Goal: Transaction & Acquisition: Book appointment/travel/reservation

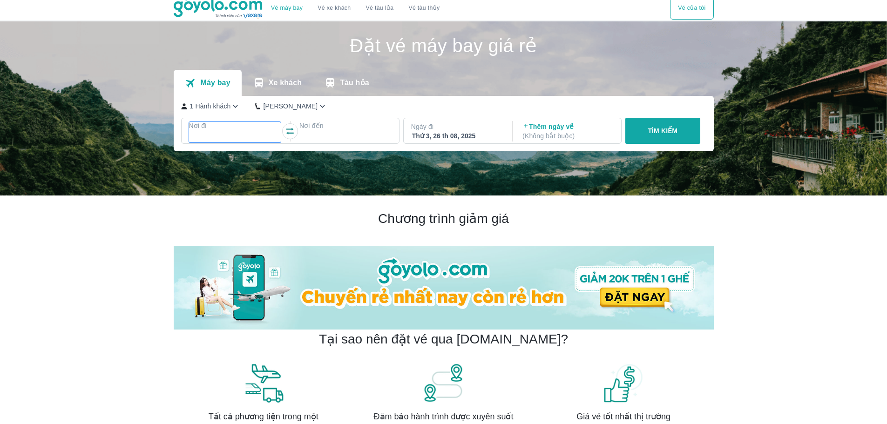
click at [231, 130] on p "Nơi đi" at bounding box center [235, 125] width 92 height 9
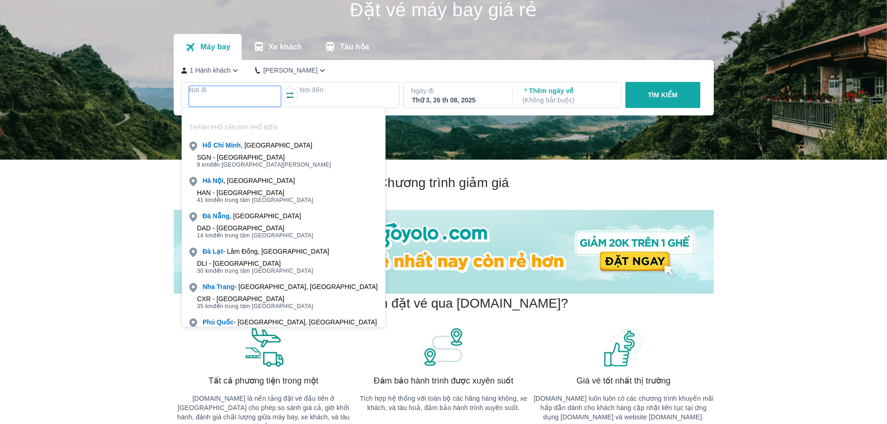
scroll to position [54, 0]
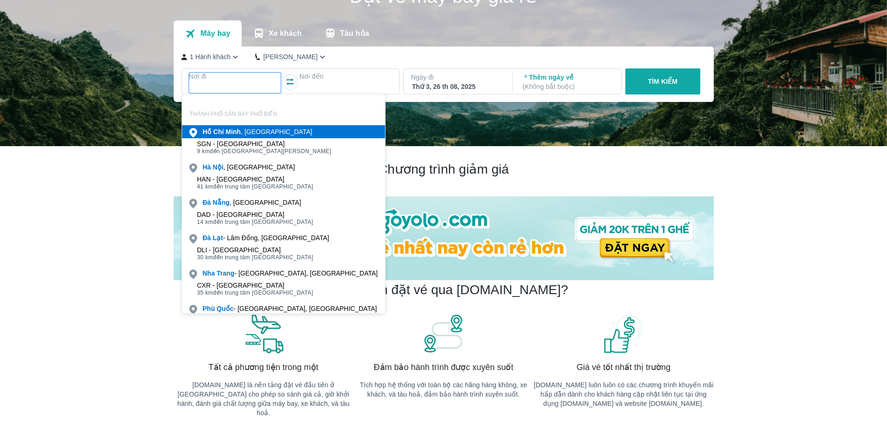
click at [238, 135] on b "Minh" at bounding box center [232, 131] width 15 height 7
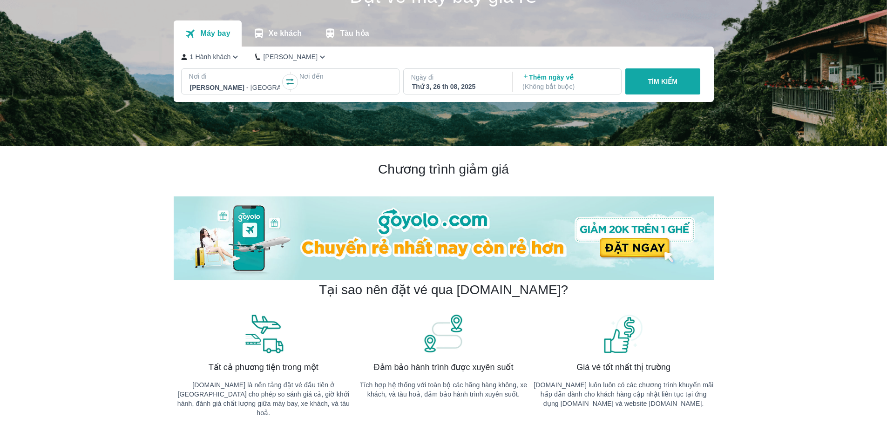
click at [326, 84] on div at bounding box center [345, 87] width 90 height 11
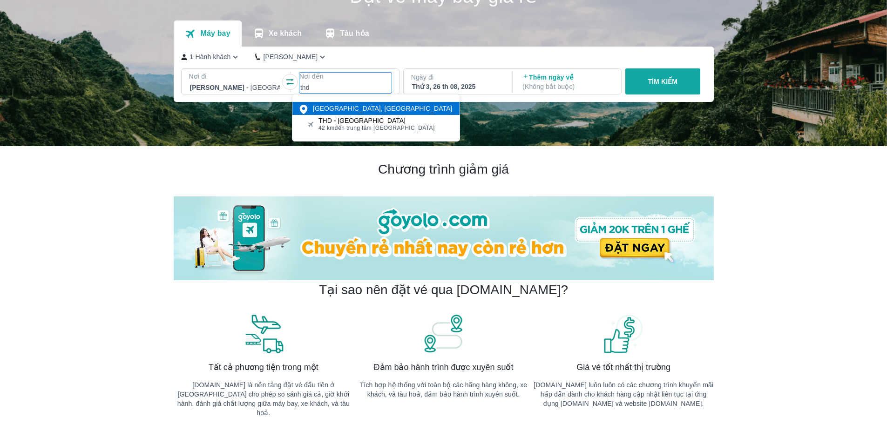
type input "thd"
click at [348, 119] on div "THD - Sân bay Thọ Xuân" at bounding box center [377, 120] width 116 height 7
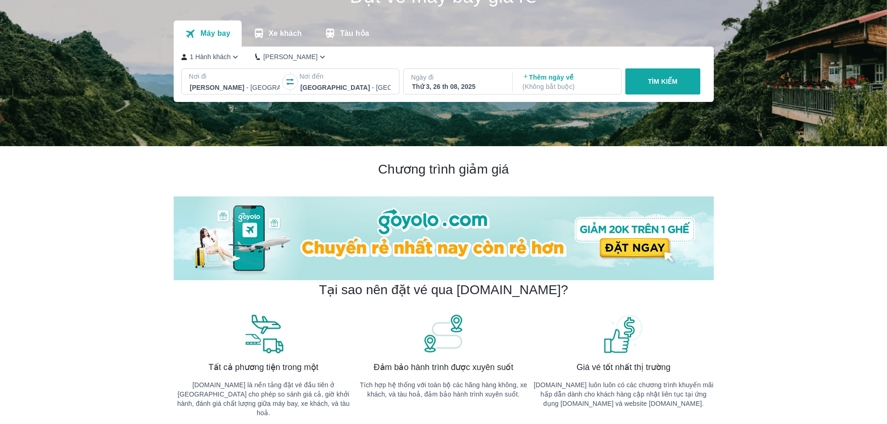
click at [451, 88] on div "Thứ 3, 26 th 08, 2025" at bounding box center [457, 86] width 90 height 9
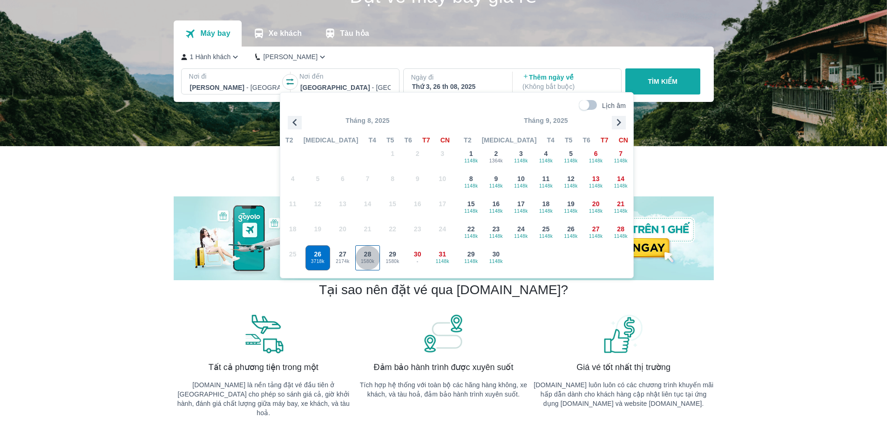
click at [365, 256] on span "28" at bounding box center [367, 254] width 7 height 9
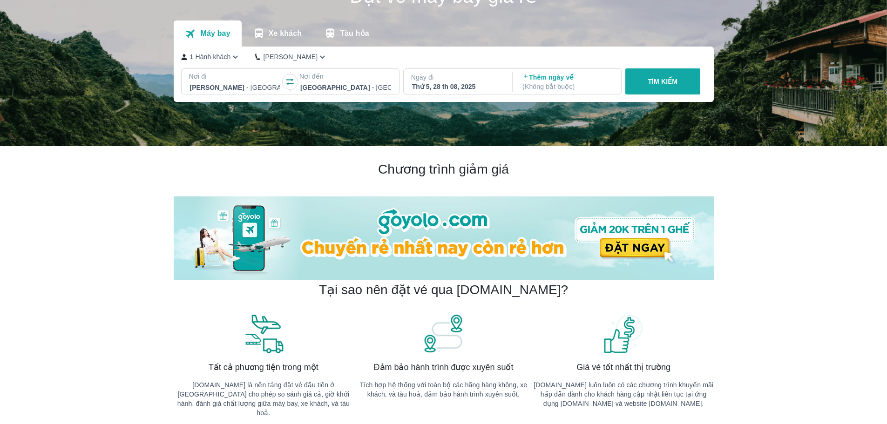
click at [554, 78] on p "Thêm ngày về ( Không bắt buộc )" at bounding box center [567, 82] width 90 height 19
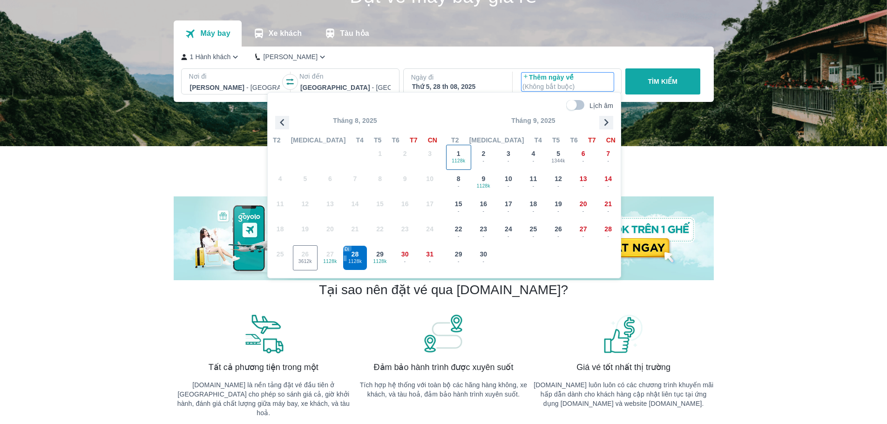
click at [461, 156] on div "1 1128k" at bounding box center [459, 157] width 24 height 24
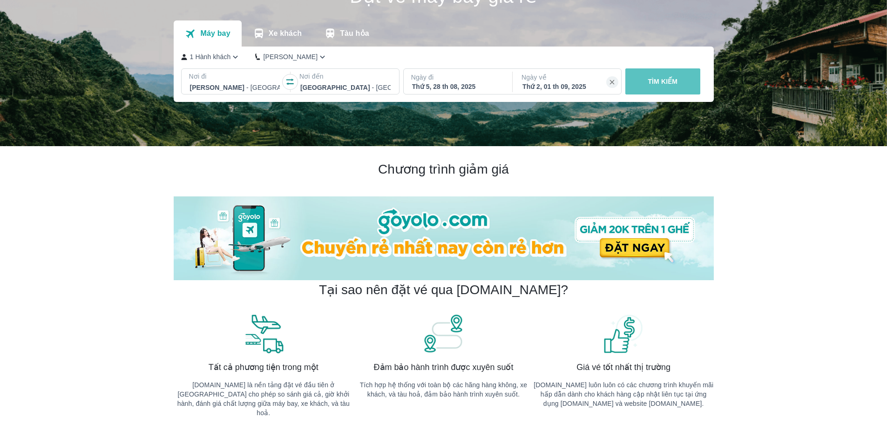
click at [670, 81] on p "TÌM KIẾM" at bounding box center [663, 81] width 30 height 9
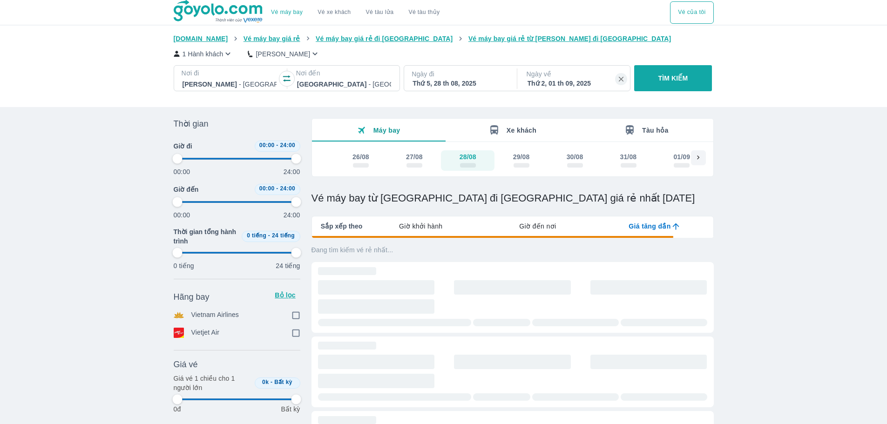
type input "97.9166666666667"
checkbox input "true"
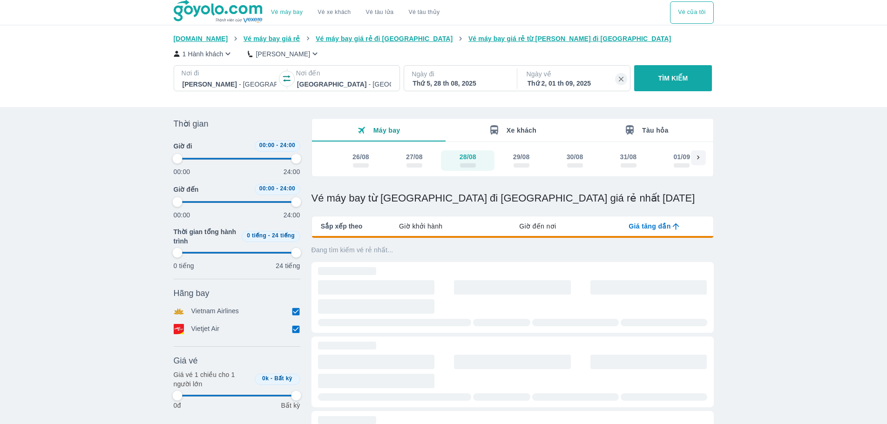
type input "97.9166666666667"
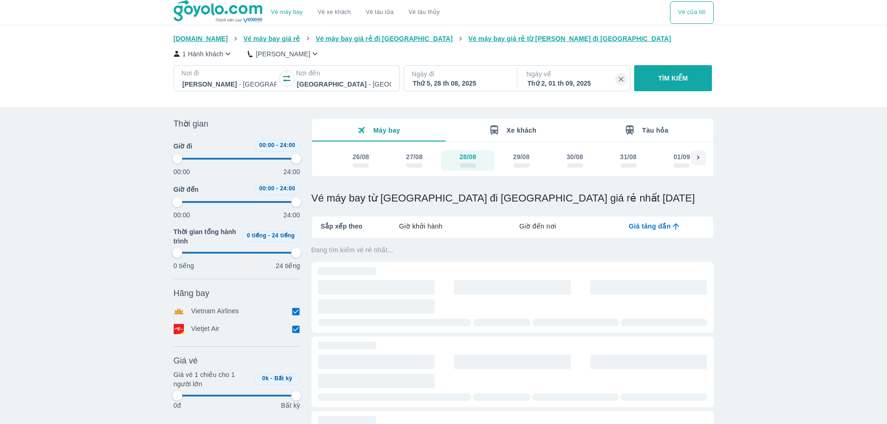
type input "97.9166666666667"
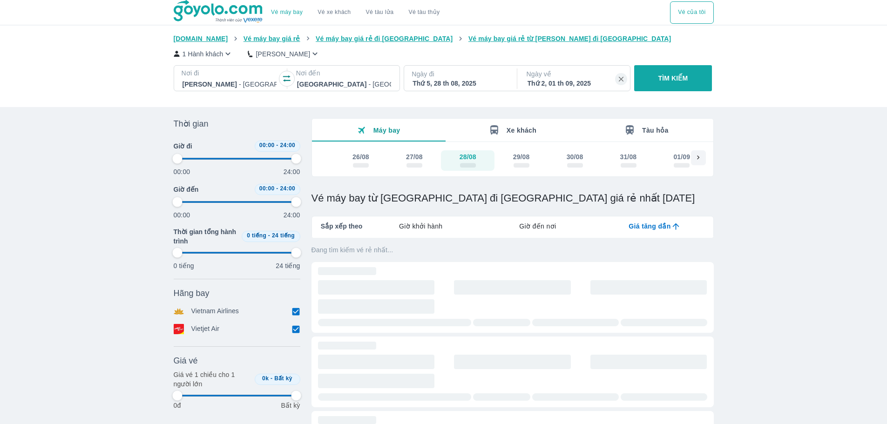
type input "97.9166666666667"
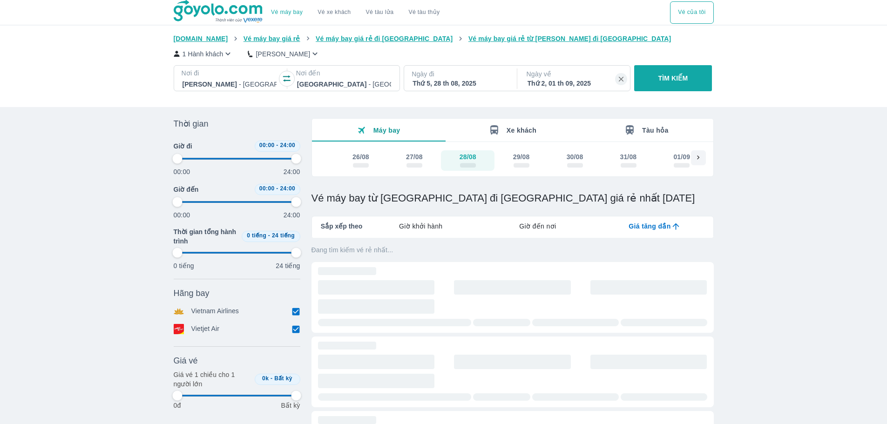
type input "97.9166666666667"
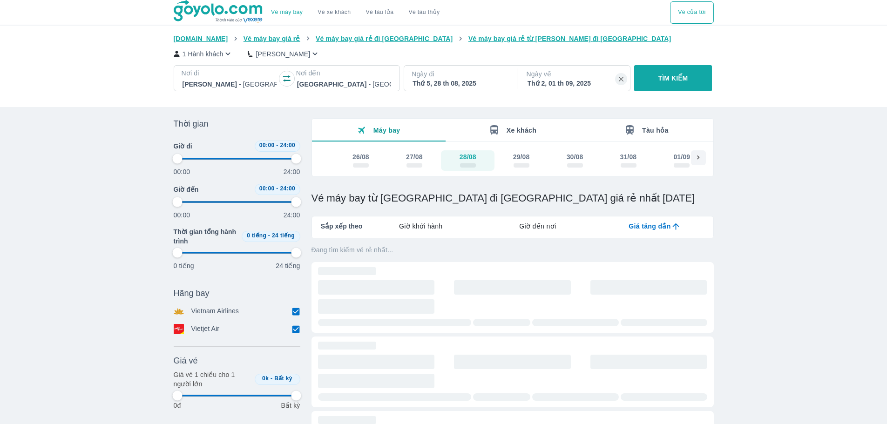
type input "97.9166666666667"
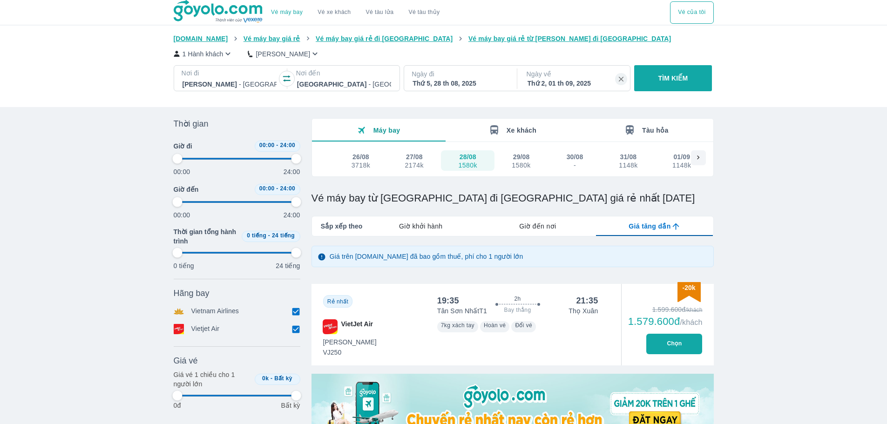
type input "97.9166666666667"
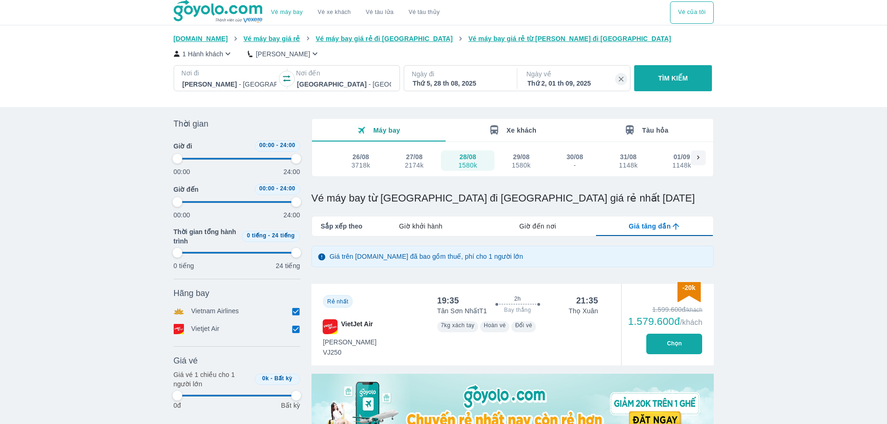
type input "97.9166666666667"
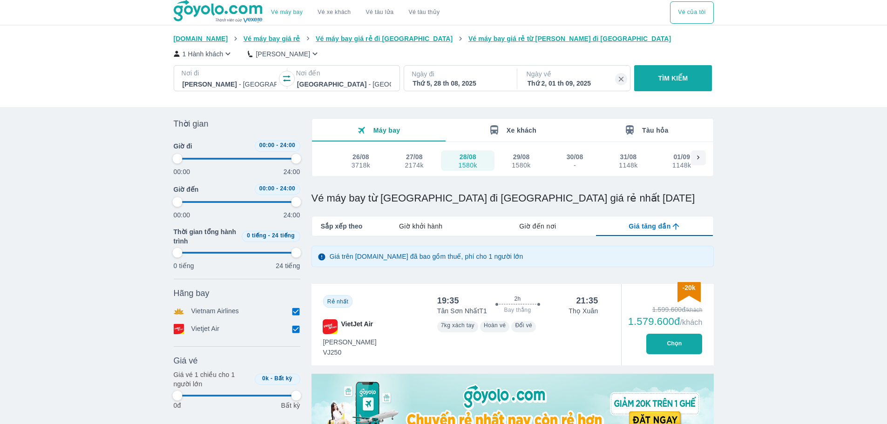
type input "97.9166666666667"
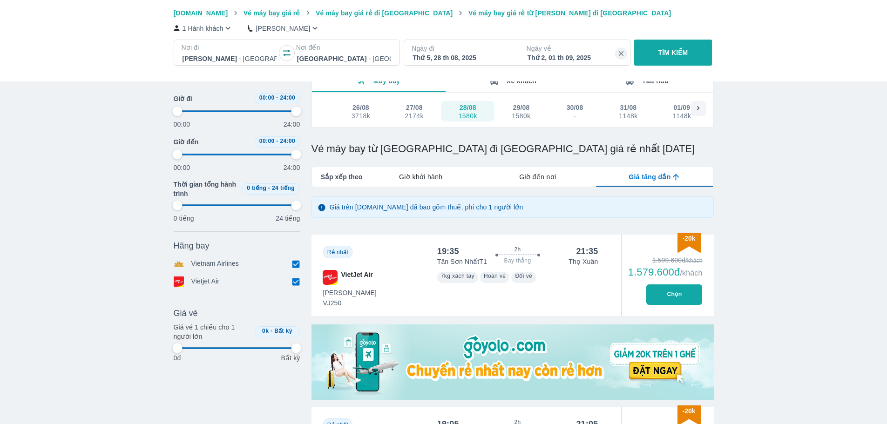
scroll to position [233, 0]
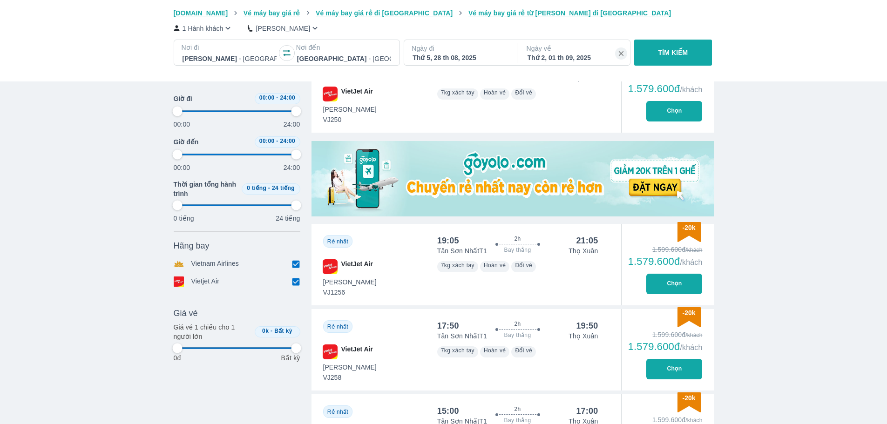
type input "97.9166666666667"
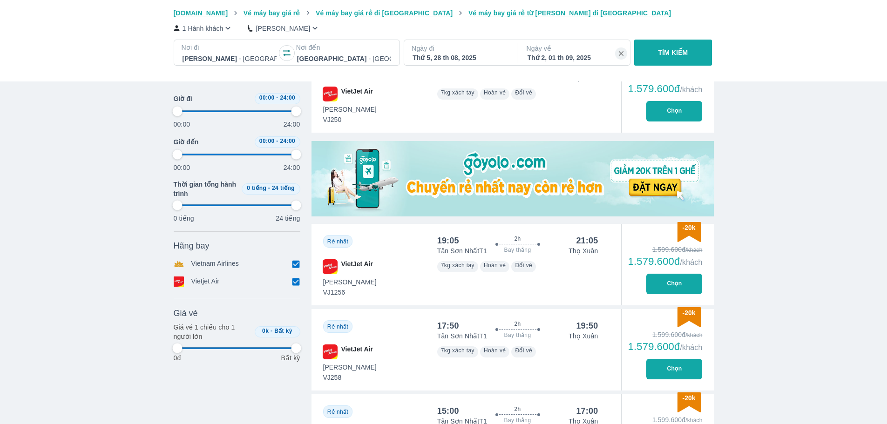
type input "97.9166666666667"
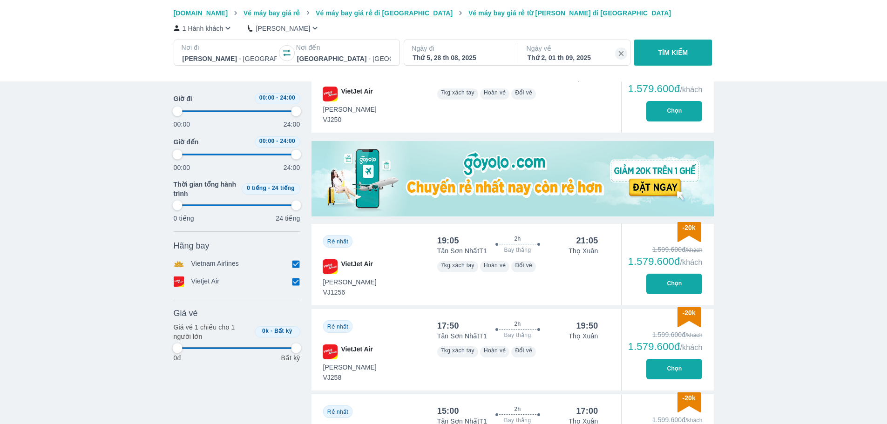
type input "97.9166666666667"
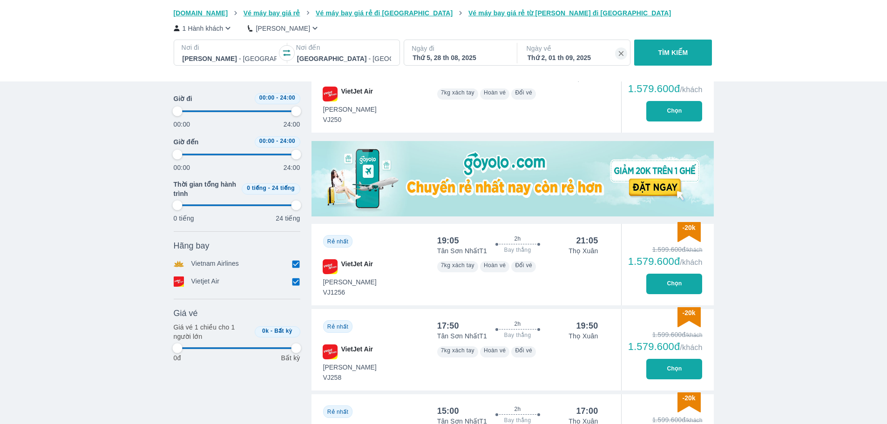
click at [672, 279] on button "Chọn" at bounding box center [674, 284] width 56 height 20
type input "97.9166666666667"
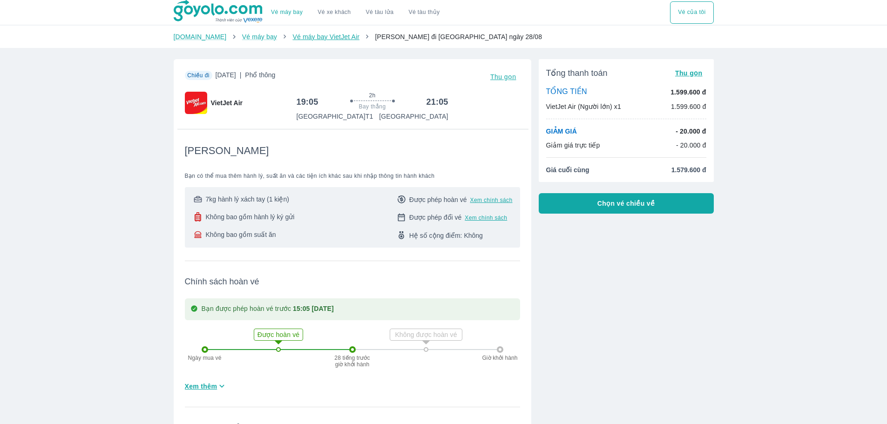
click at [303, 39] on link "Vé máy bay VietJet Air" at bounding box center [325, 36] width 67 height 7
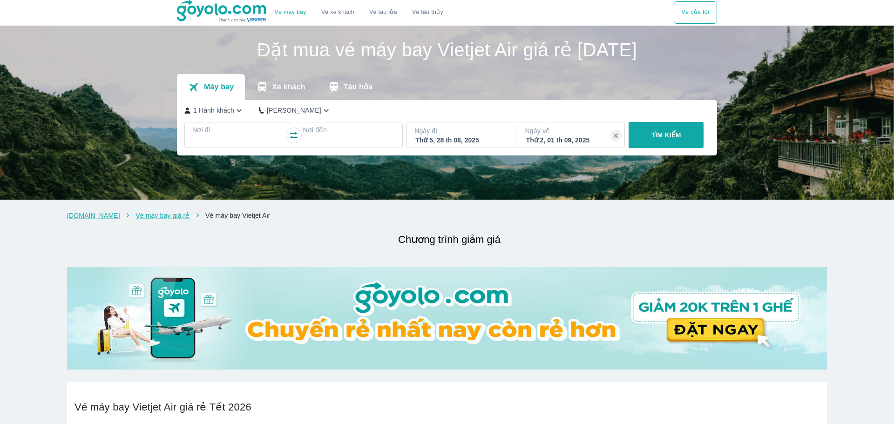
click at [659, 135] on div "TÌM KIẾM" at bounding box center [664, 135] width 79 height 26
click at [224, 132] on p "Nơi đi" at bounding box center [238, 129] width 92 height 9
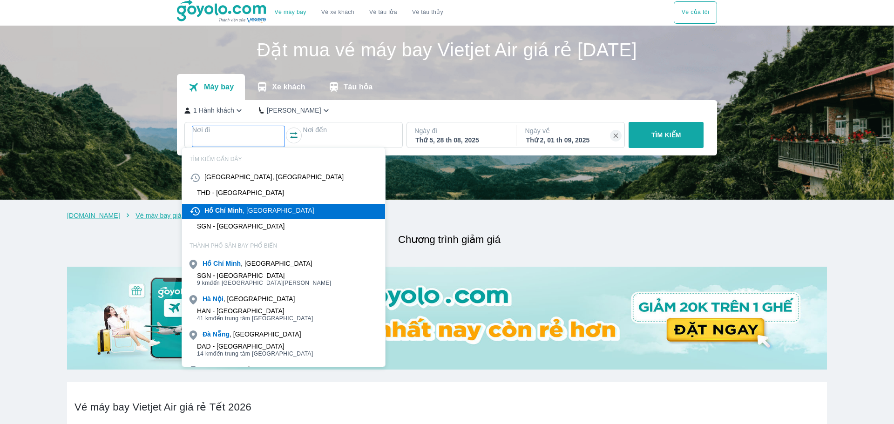
click at [241, 212] on b "Minh" at bounding box center [234, 210] width 15 height 7
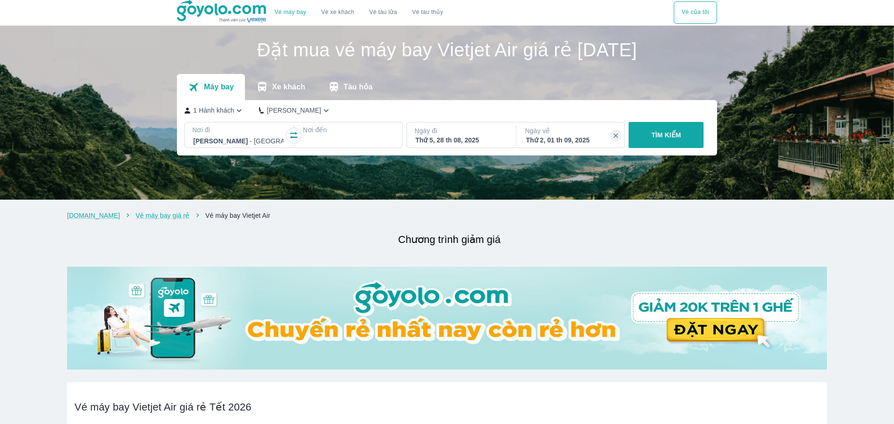
click at [333, 139] on div at bounding box center [349, 141] width 90 height 11
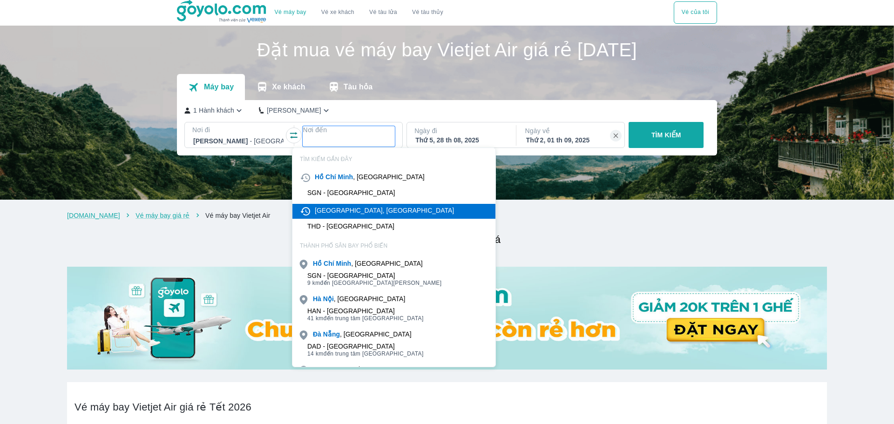
click at [349, 211] on div "Thanh Hóa, Việt Nam" at bounding box center [384, 210] width 139 height 9
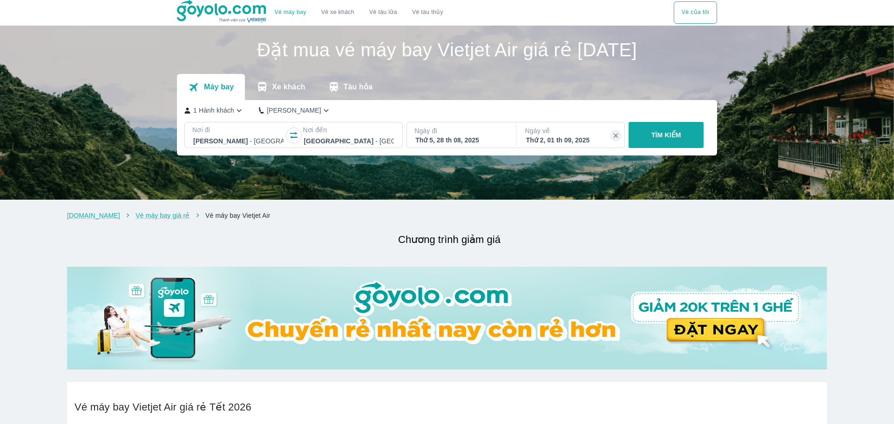
click at [665, 135] on p "TÌM KIẾM" at bounding box center [666, 134] width 30 height 9
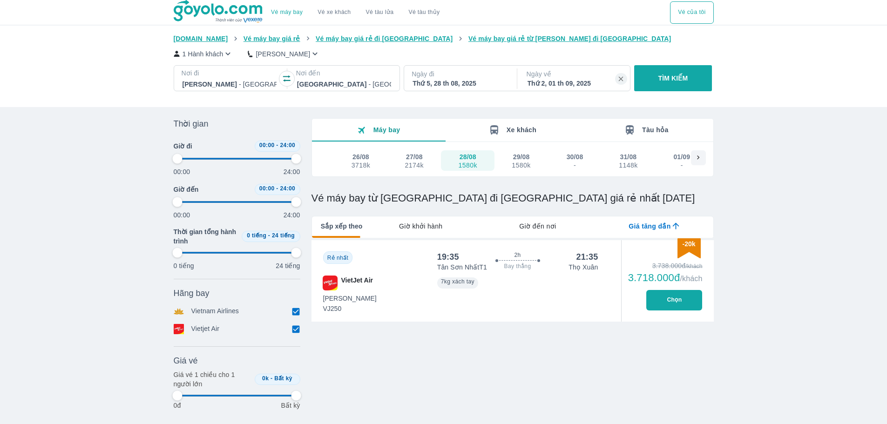
type input "97.9166666666667"
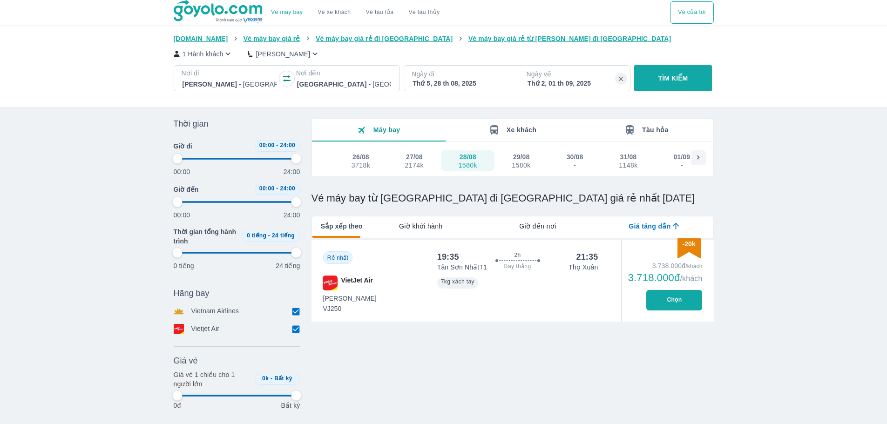
type input "97.9166666666667"
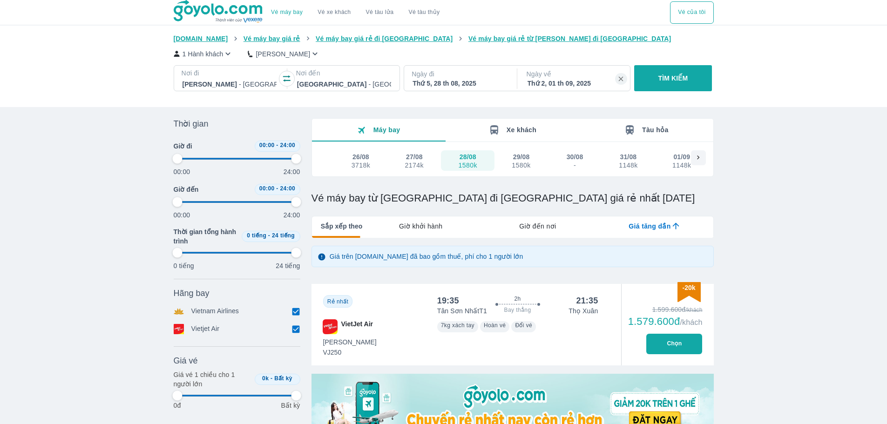
type input "97.9166666666667"
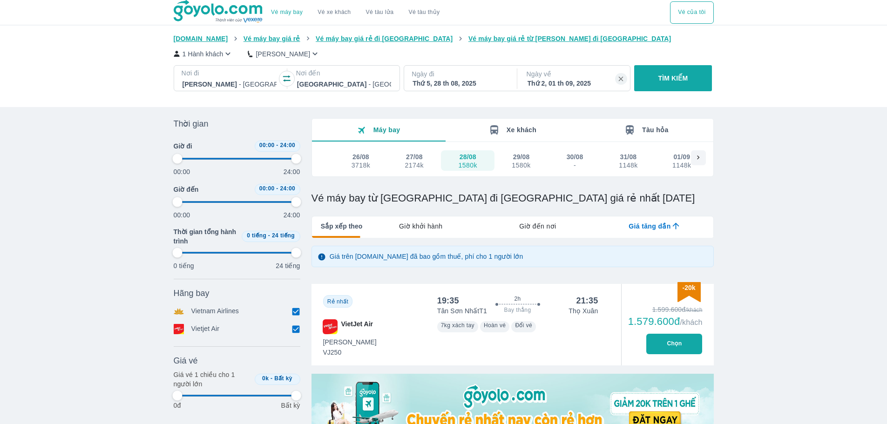
type input "97.9166666666667"
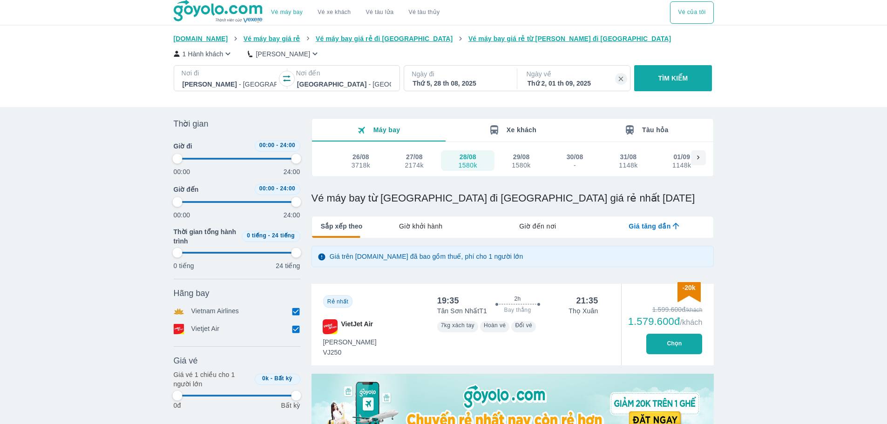
type input "97.9166666666667"
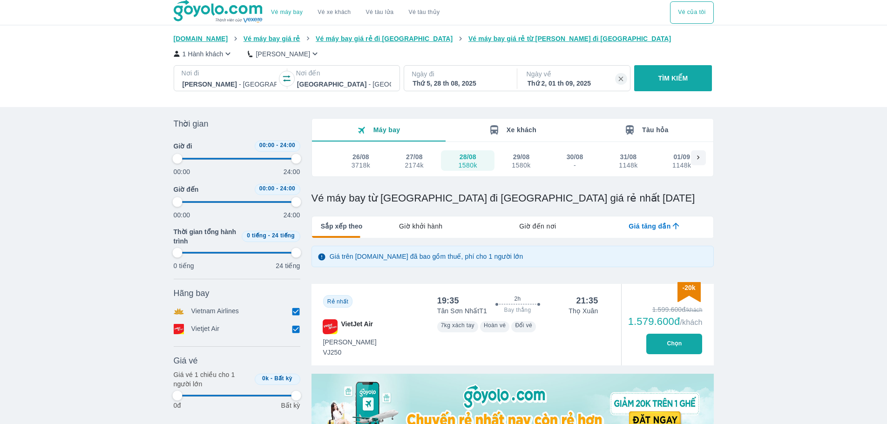
type input "97.9166666666667"
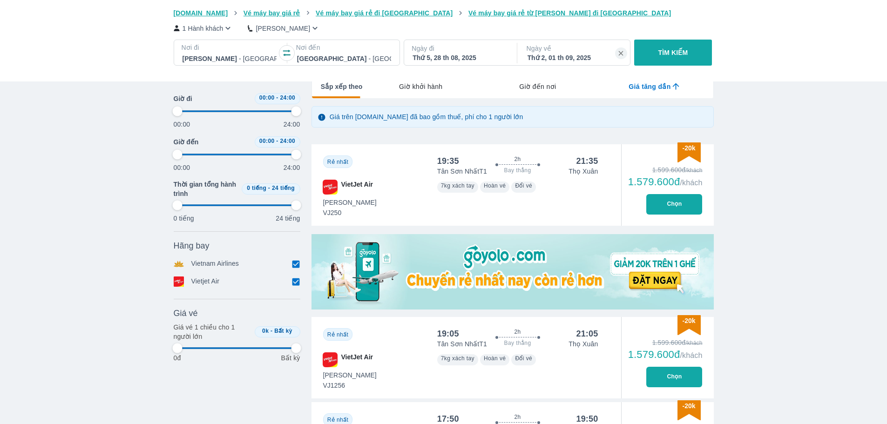
scroll to position [233, 0]
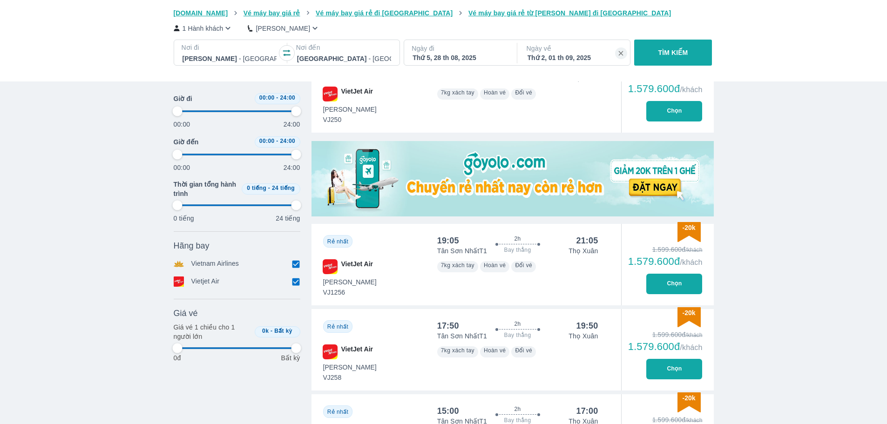
type input "97.9166666666667"
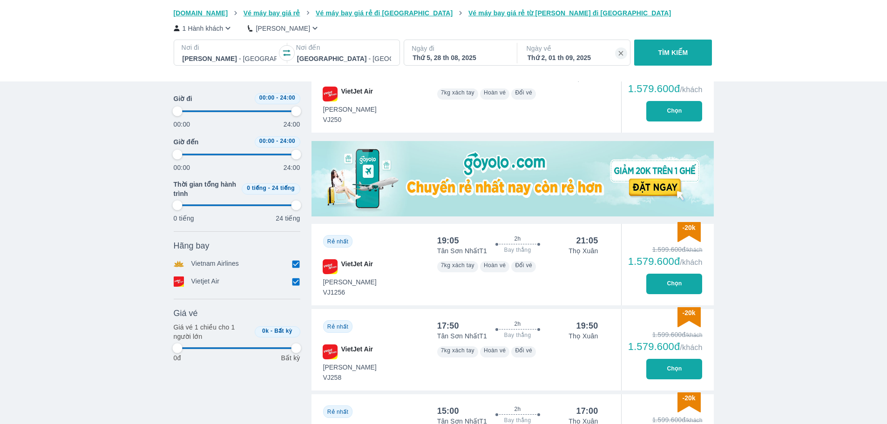
type input "97.9166666666667"
click at [671, 287] on button "Chọn" at bounding box center [674, 284] width 56 height 20
type input "97.9166666666667"
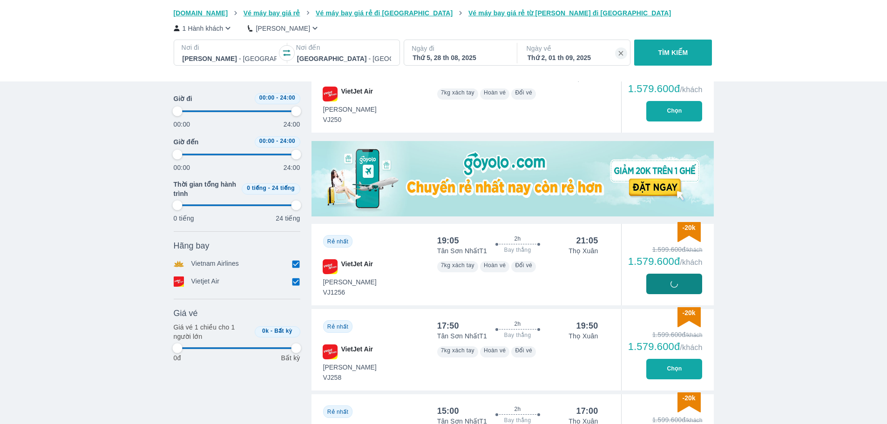
type input "97.9166666666667"
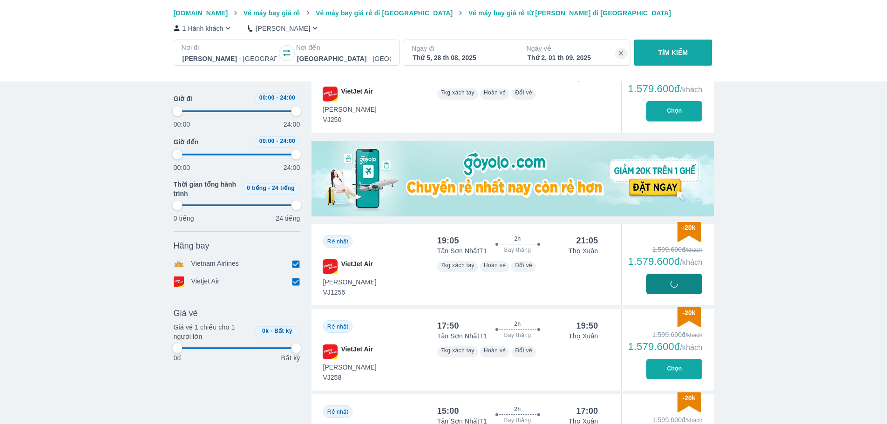
type input "97.9166666666667"
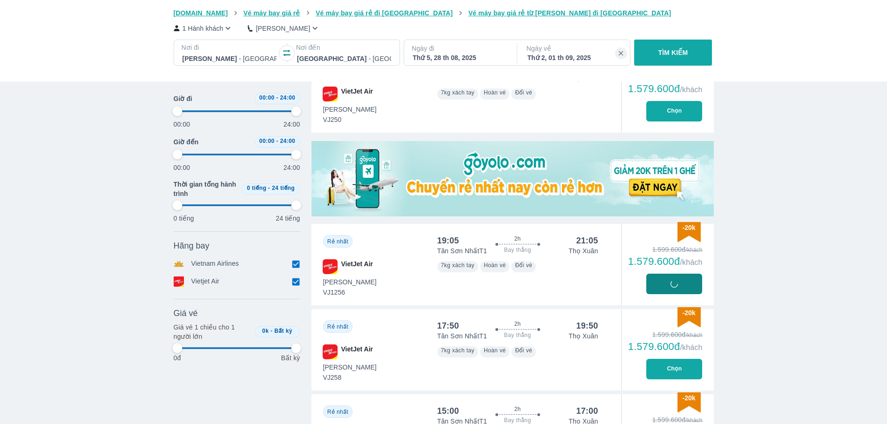
type input "97.9166666666667"
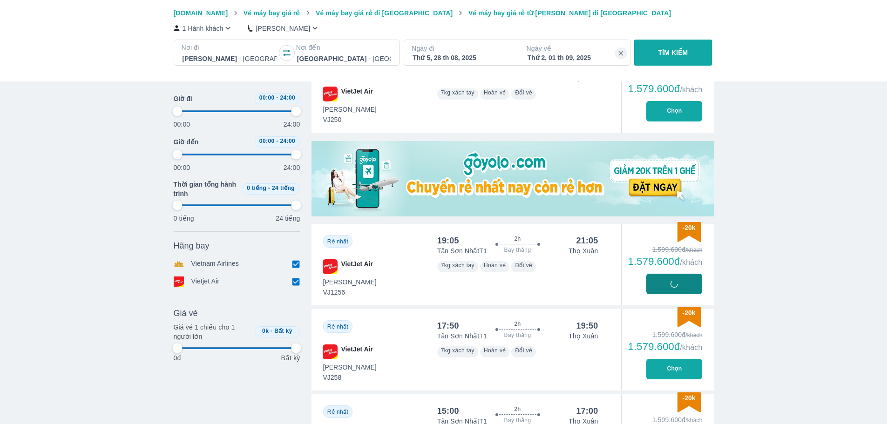
type input "97.9166666666667"
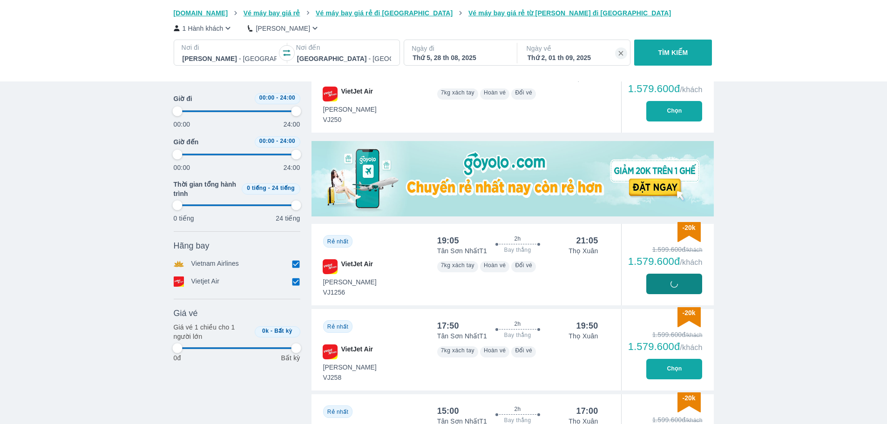
type input "97.9166666666667"
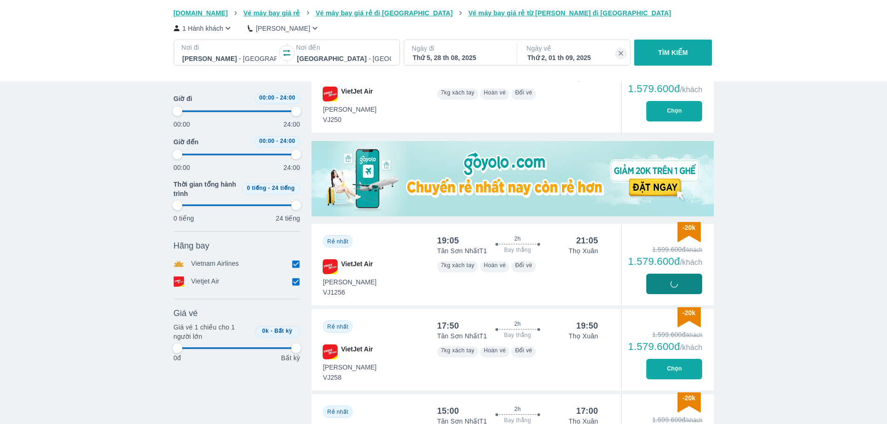
type input "97.9166666666667"
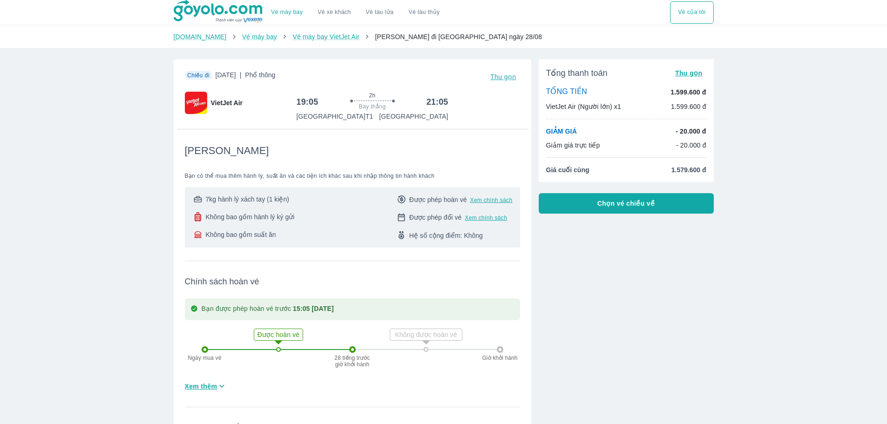
click at [625, 207] on span "Chọn vé chiều về" at bounding box center [626, 203] width 58 height 9
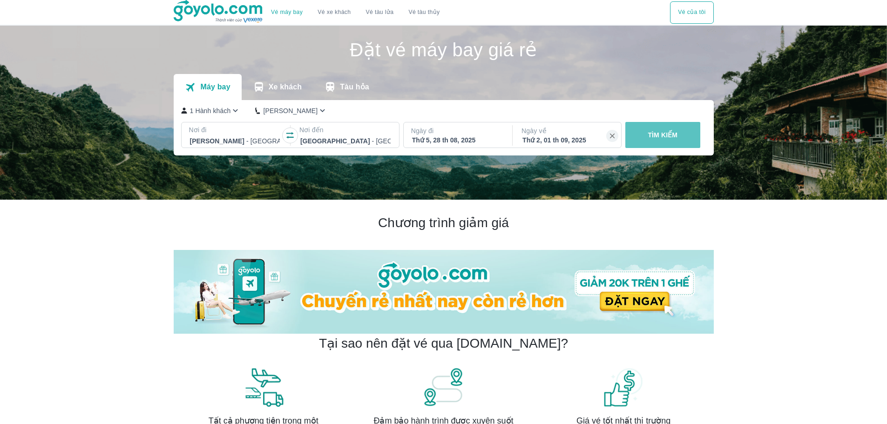
click at [660, 134] on p "TÌM KIẾM" at bounding box center [663, 134] width 30 height 9
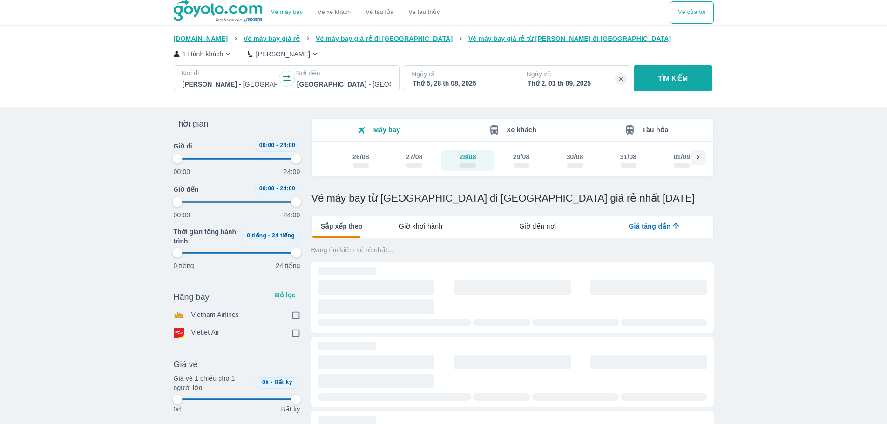
type input "97.9166666666667"
checkbox input "true"
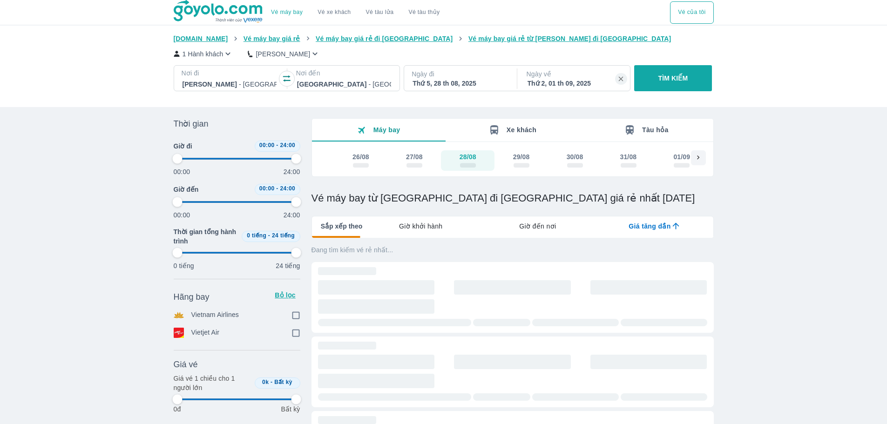
type input "97.9166666666667"
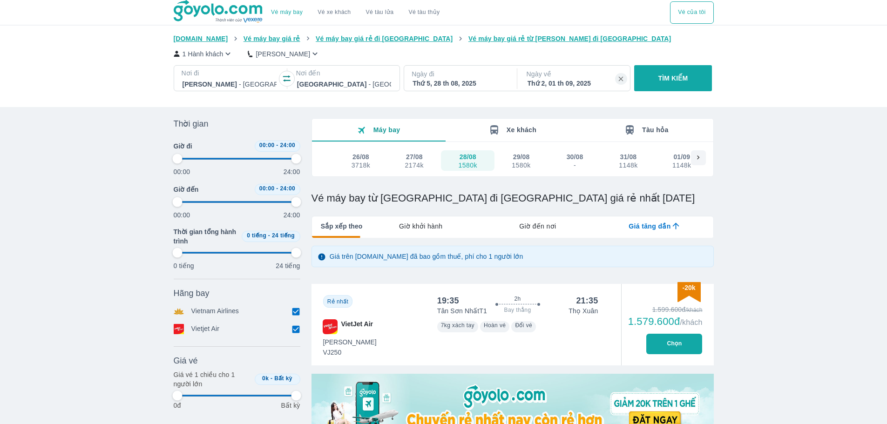
type input "97.9166666666667"
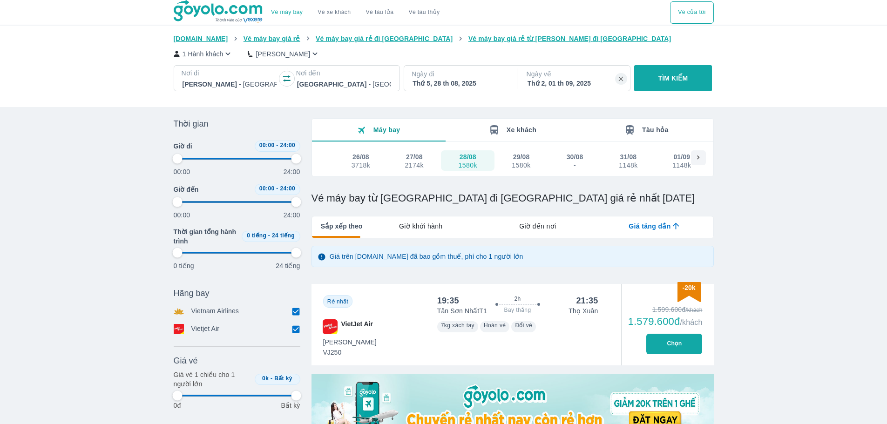
type input "97.9166666666667"
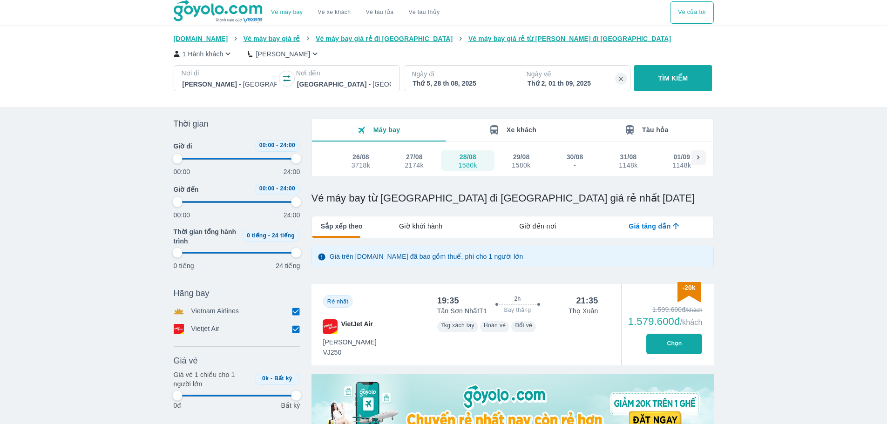
type input "97.9166666666667"
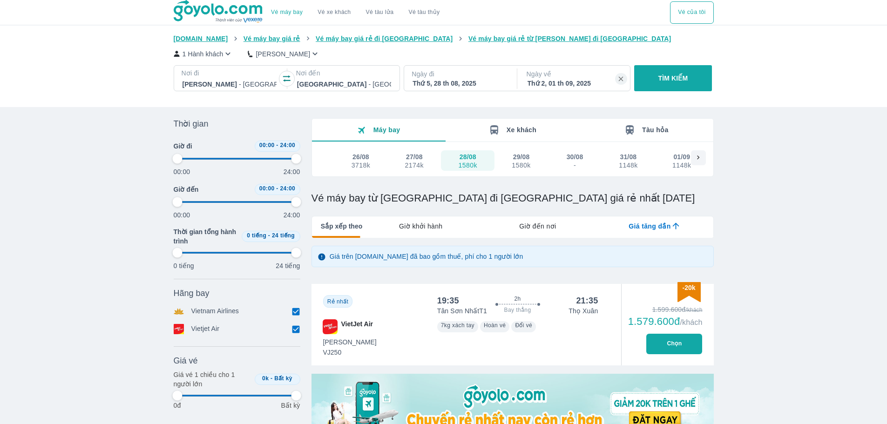
type input "97.9166666666667"
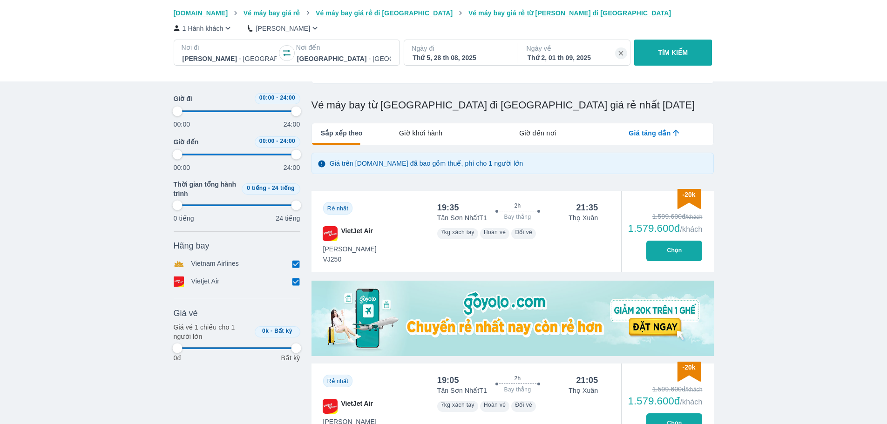
scroll to position [233, 0]
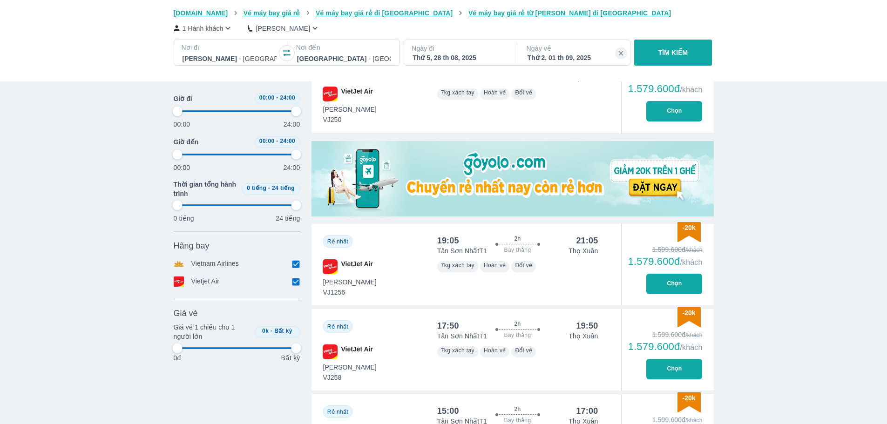
type input "97.9166666666667"
click at [677, 284] on button "Chọn" at bounding box center [674, 284] width 56 height 20
type input "97.9166666666667"
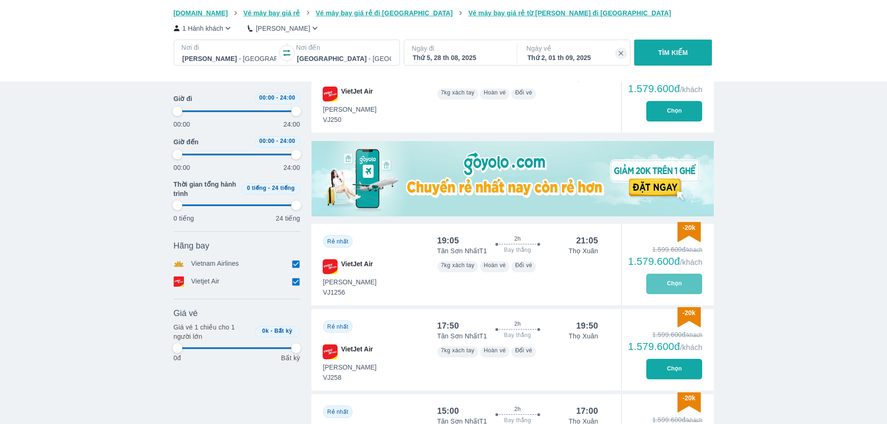
type input "97.9166666666667"
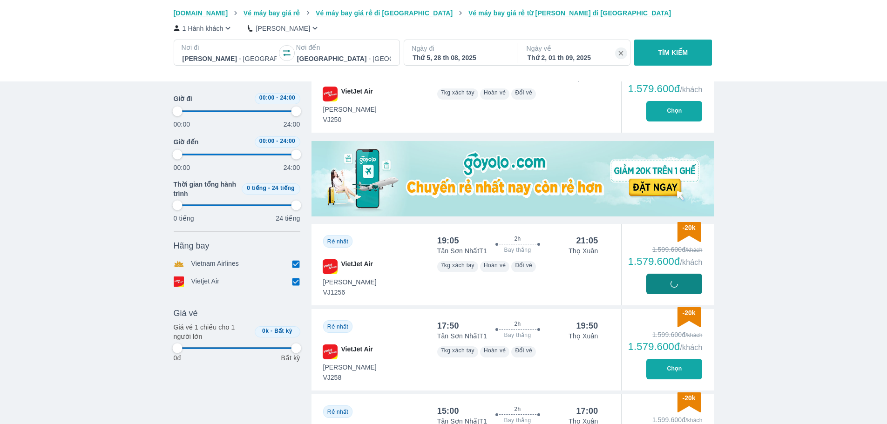
type input "97.9166666666667"
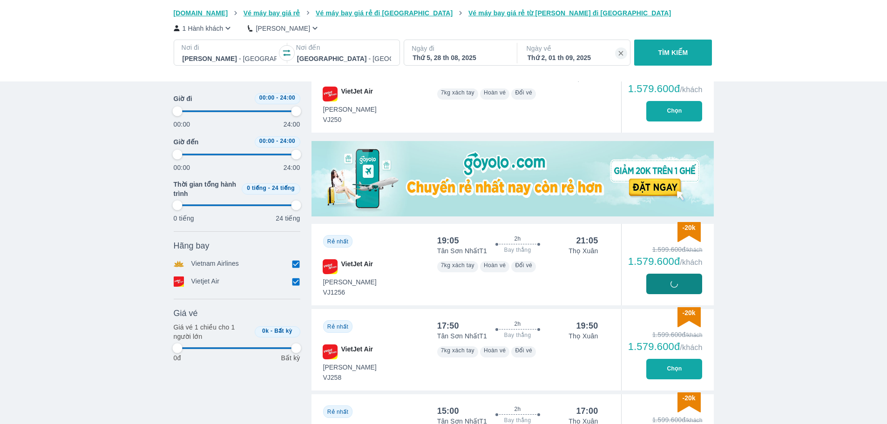
type input "97.9166666666667"
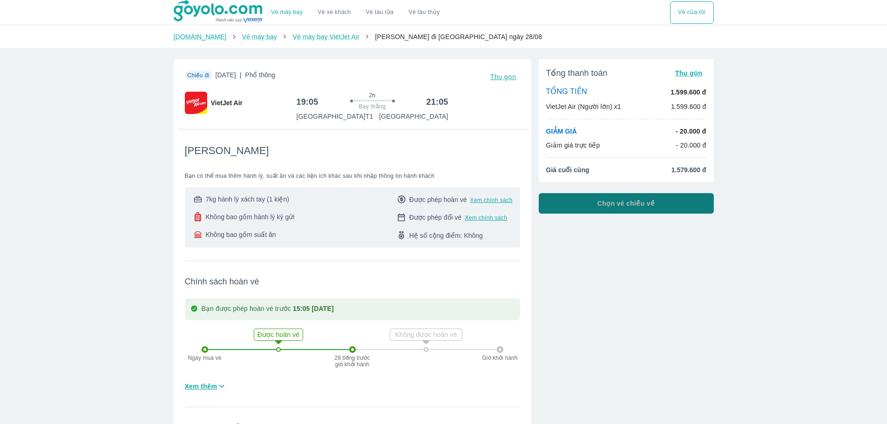
click at [613, 208] on span "Chọn vé chiều về" at bounding box center [626, 203] width 58 height 9
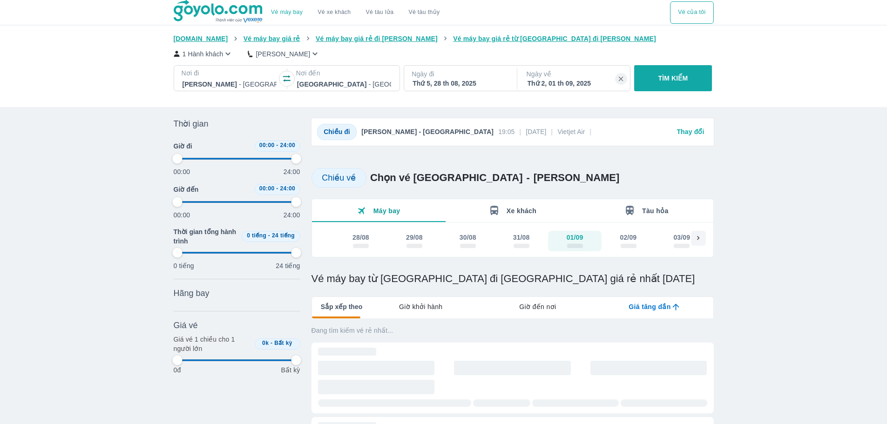
type input "97.9166666666667"
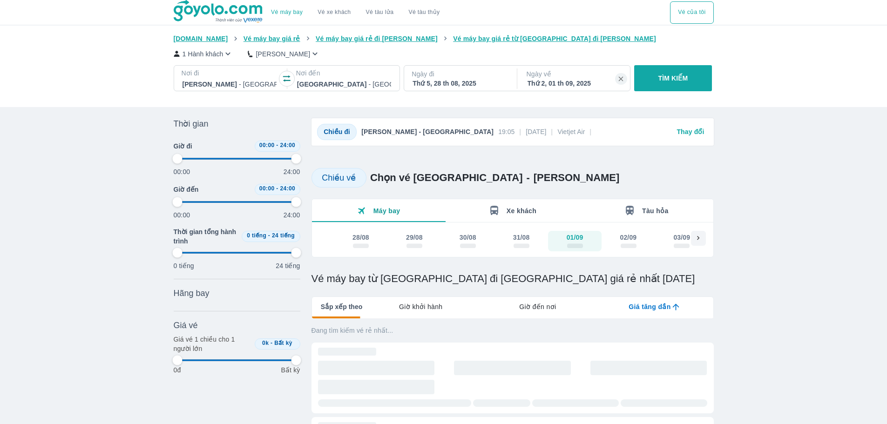
type input "97.9166666666667"
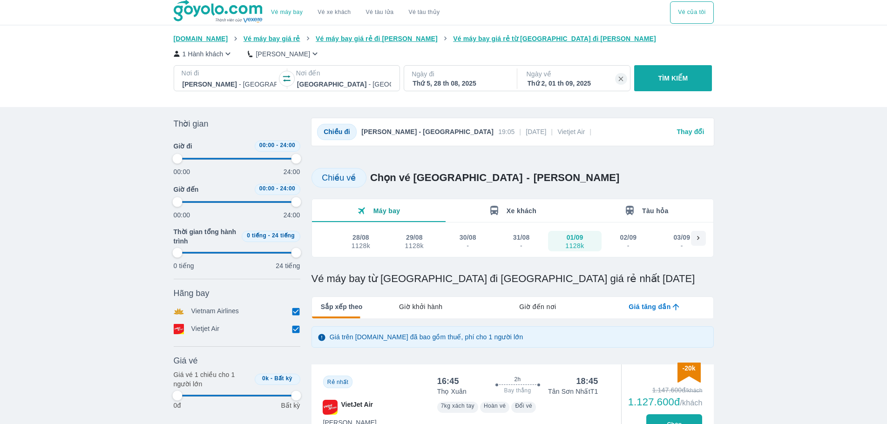
type input "97.9166666666667"
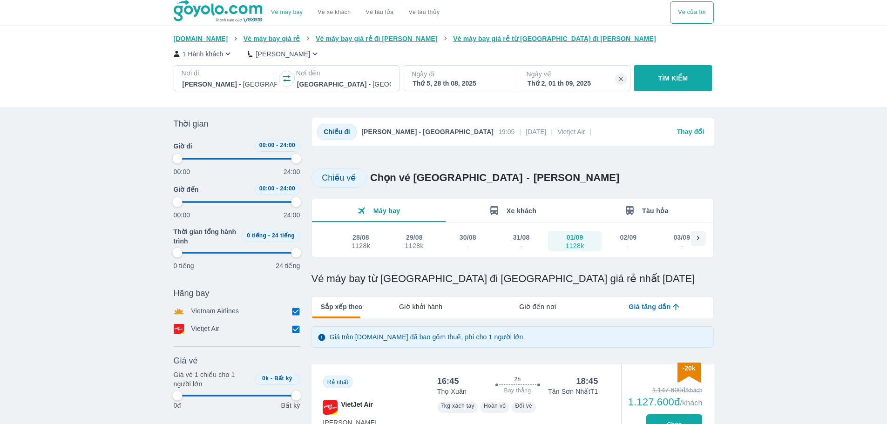
type input "97.9166666666667"
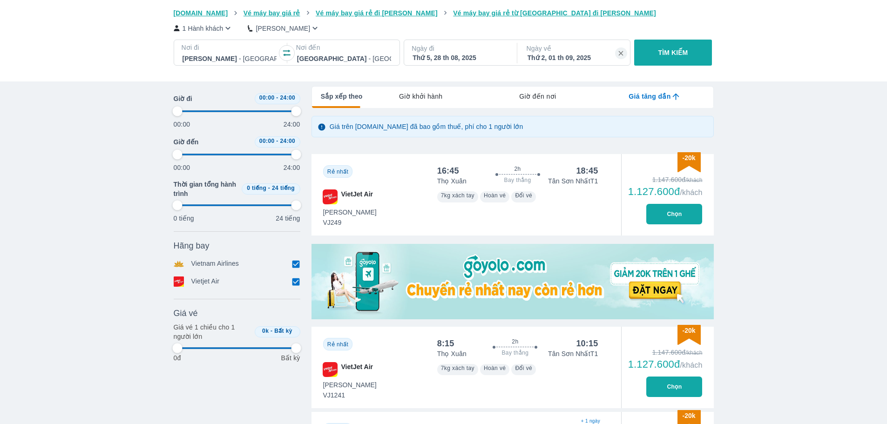
scroll to position [233, 0]
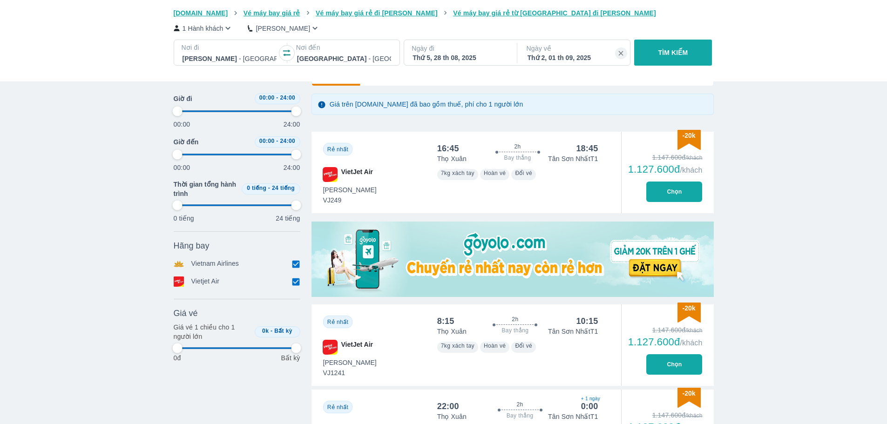
type input "97.9166666666667"
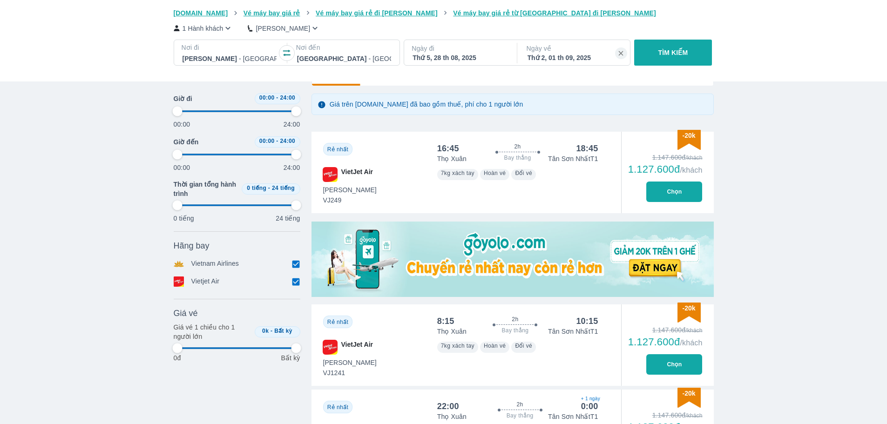
type input "97.9166666666667"
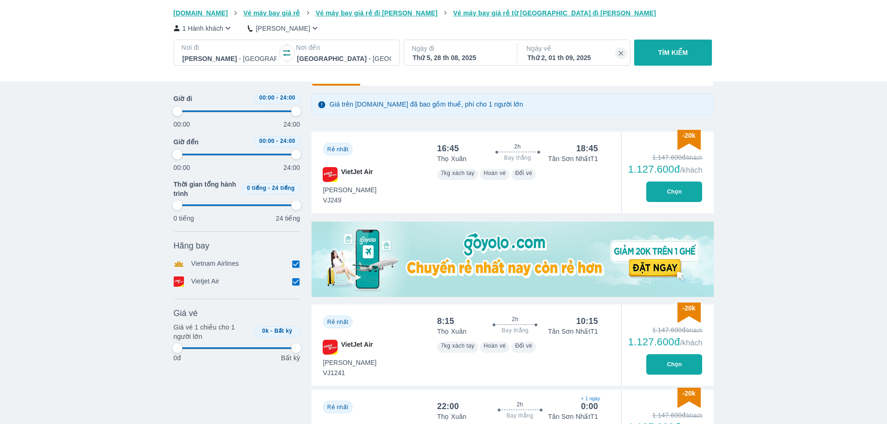
type input "97.9166666666667"
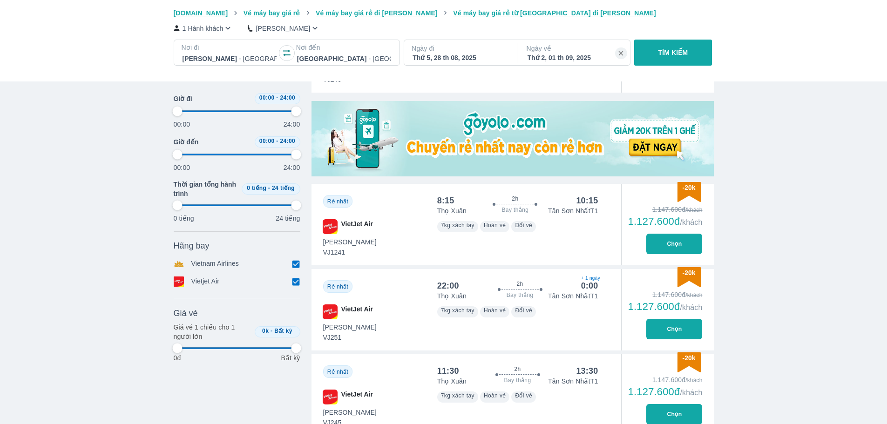
type input "97.9166666666667"
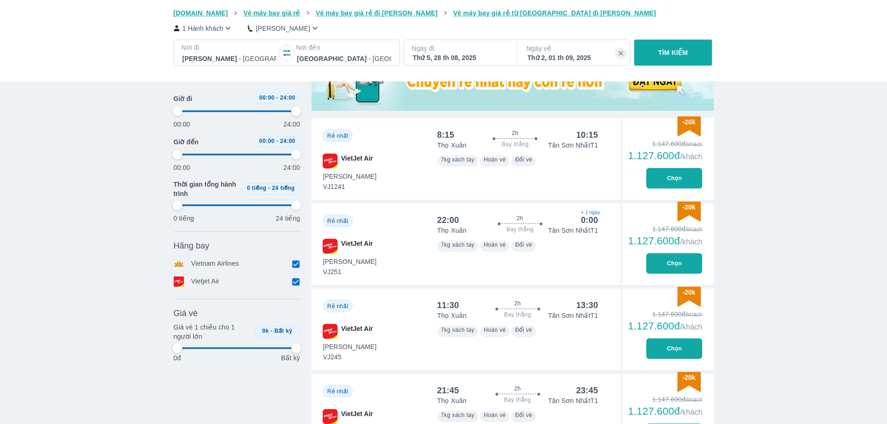
type input "97.9166666666667"
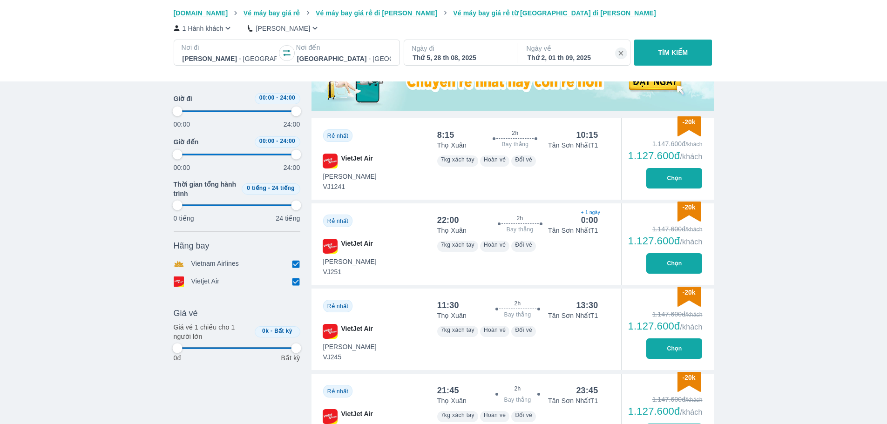
type input "97.9166666666667"
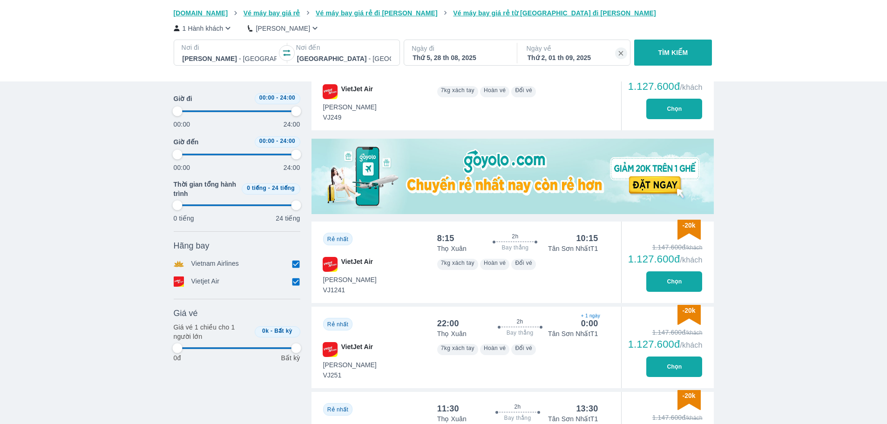
scroll to position [466, 0]
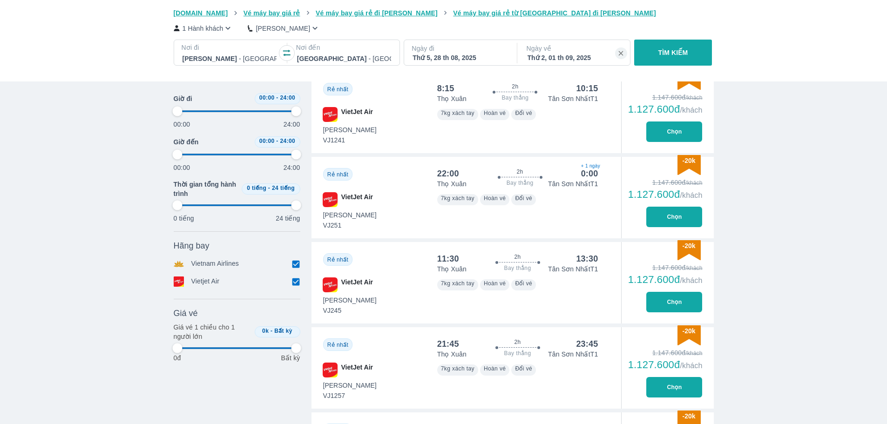
type input "97.9166666666667"
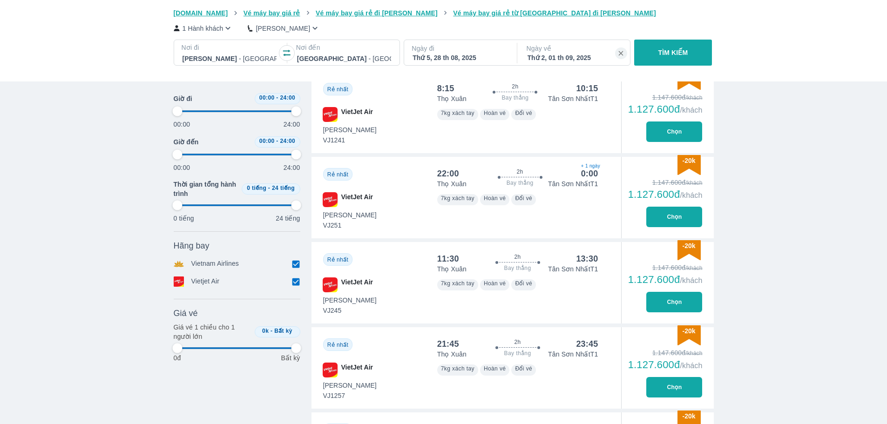
type input "97.9166666666667"
click at [663, 214] on button "Chọn" at bounding box center [674, 217] width 56 height 20
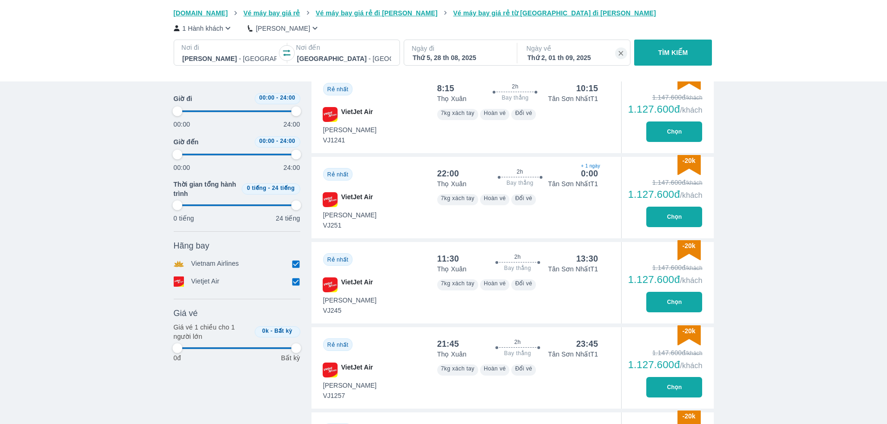
type input "97.9166666666667"
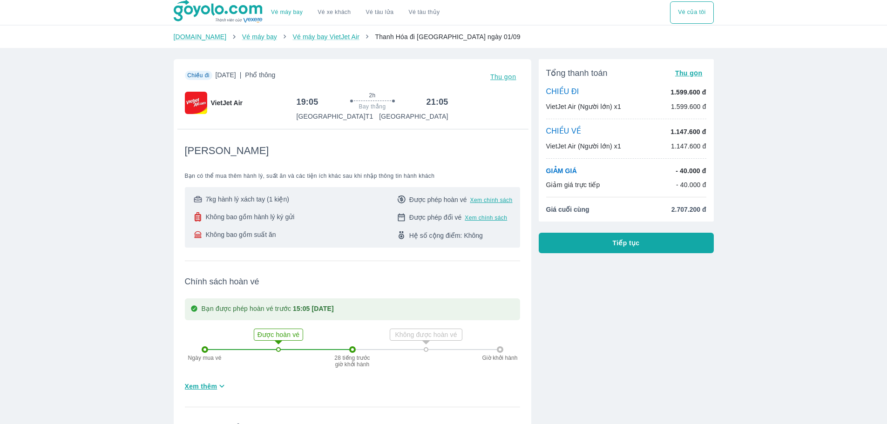
click at [637, 241] on span "Tiếp tục" at bounding box center [626, 242] width 27 height 9
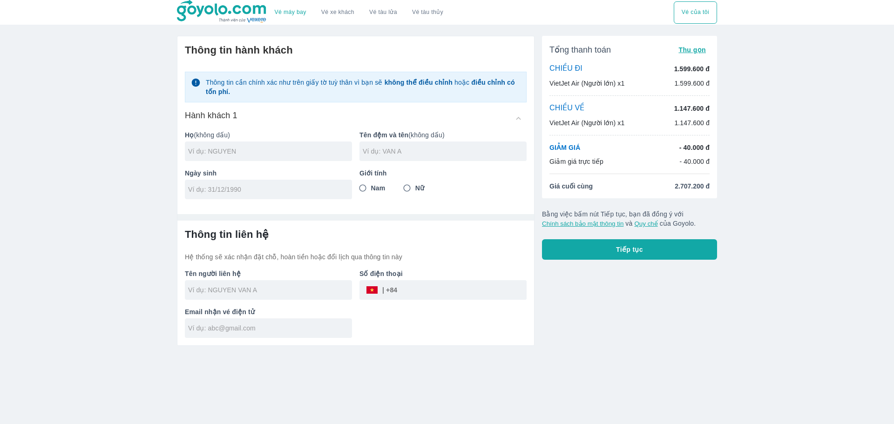
click at [239, 11] on img at bounding box center [222, 11] width 90 height 23
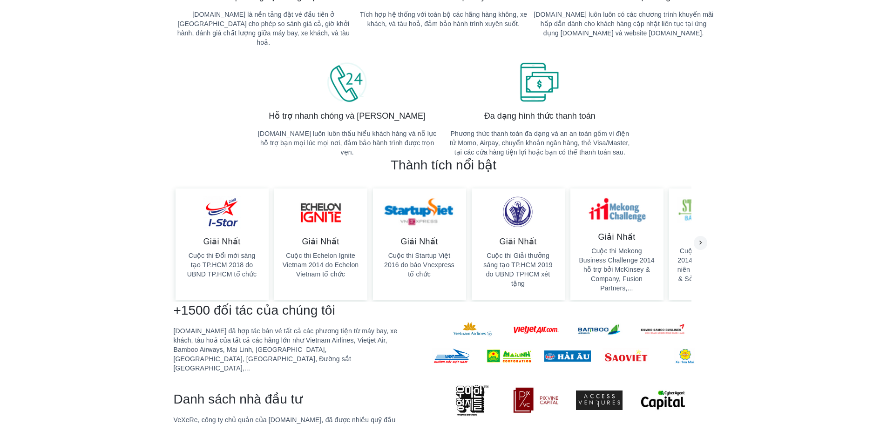
scroll to position [466, 0]
